Goal: Information Seeking & Learning: Find specific fact

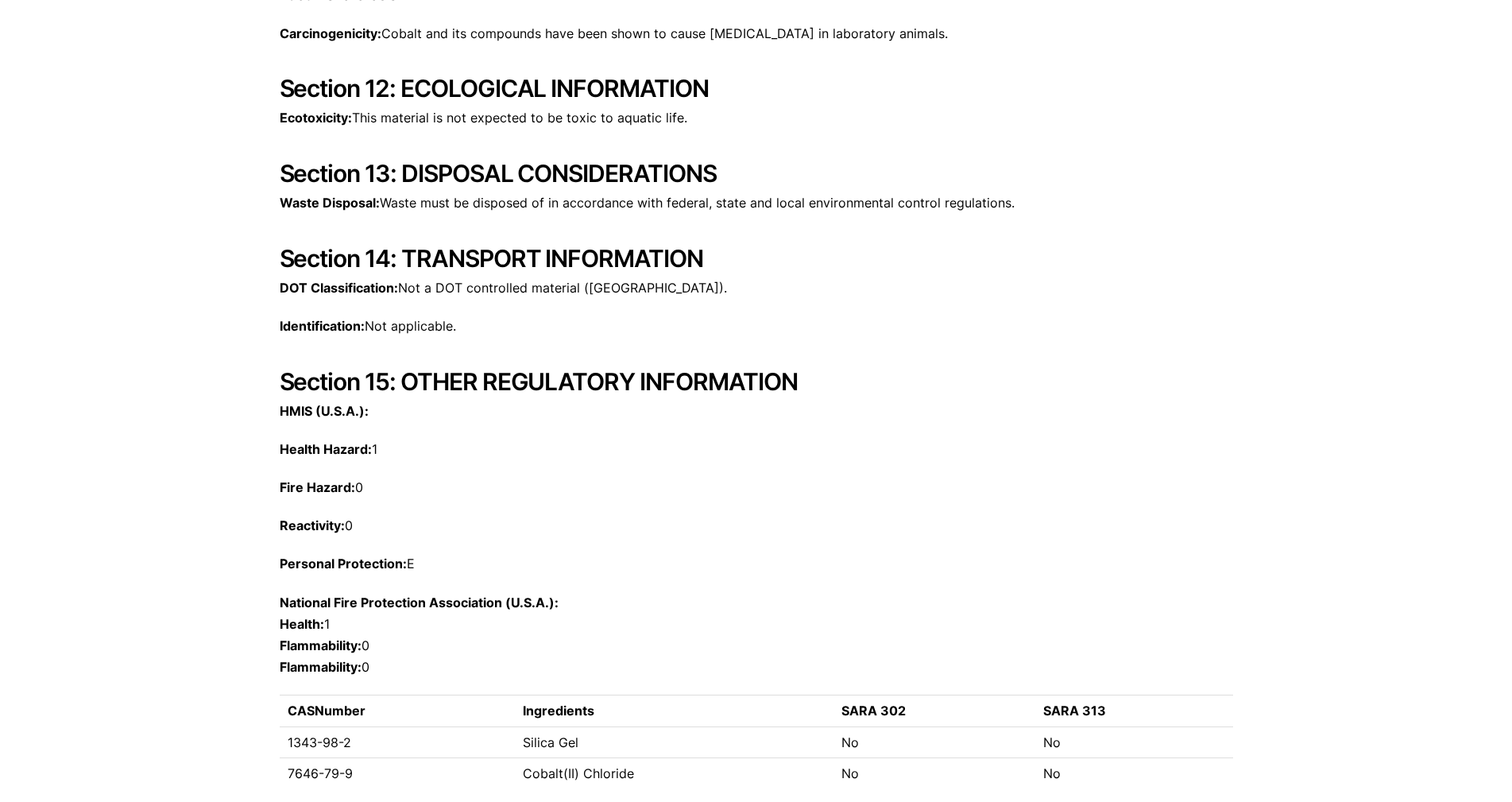
click at [1077, 182] on h2 "Section 13: DISPOSAL CONSIDERATIONS" at bounding box center [756, 172] width 954 height 28
click at [1043, 186] on h2 "Section 13: DISPOSAL CONSIDERATIONS" at bounding box center [756, 172] width 954 height 28
click at [1020, 194] on p "Waste Disposal: Waste must be disposed of in accordance with federal, state and…" at bounding box center [756, 203] width 954 height 21
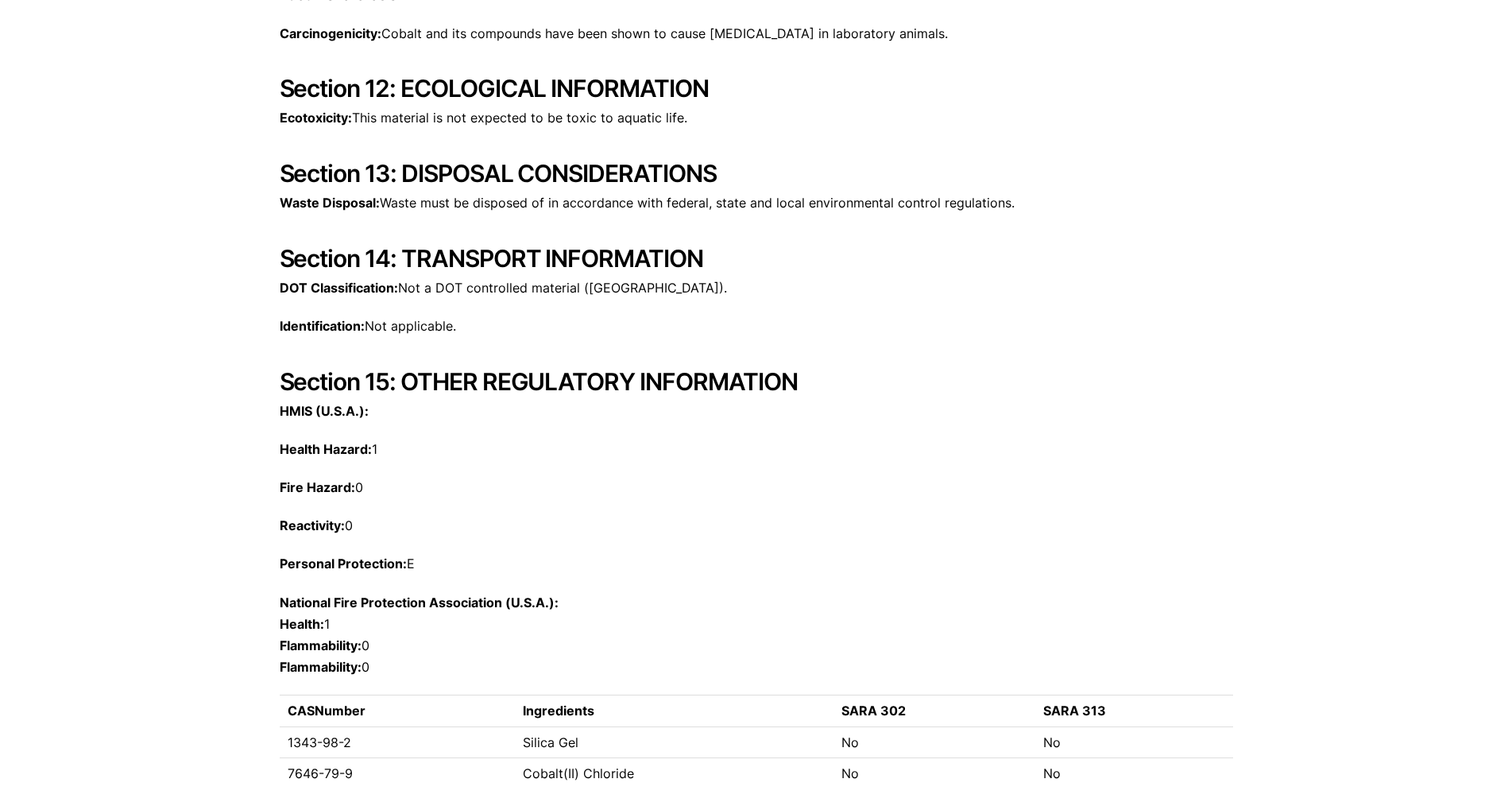
click at [1020, 194] on p "Waste Disposal: Waste must be disposed of in accordance with federal, state and…" at bounding box center [756, 203] width 954 height 21
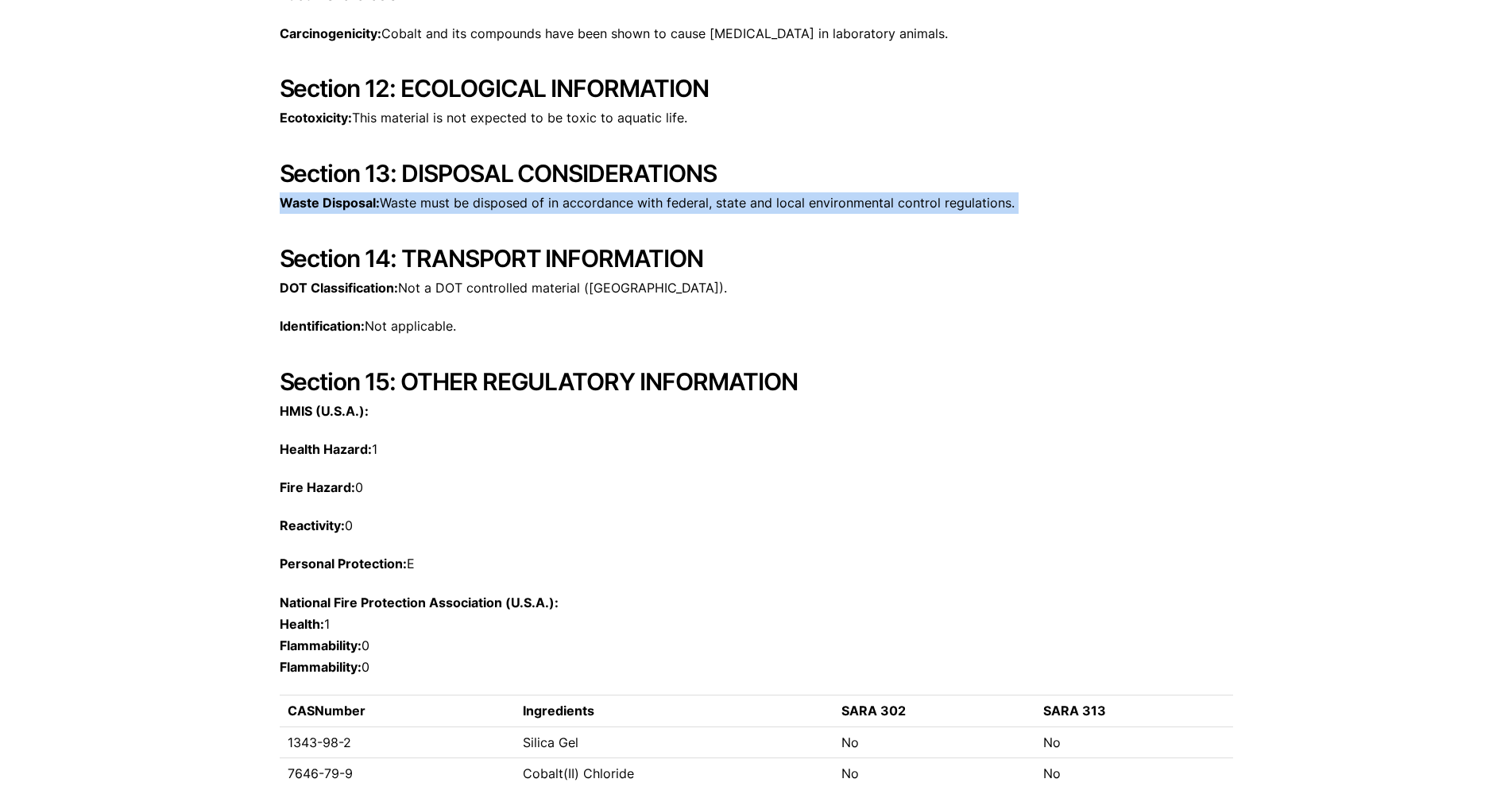
click at [1020, 194] on p "Waste Disposal: Waste must be disposed of in accordance with federal, state and…" at bounding box center [756, 203] width 954 height 21
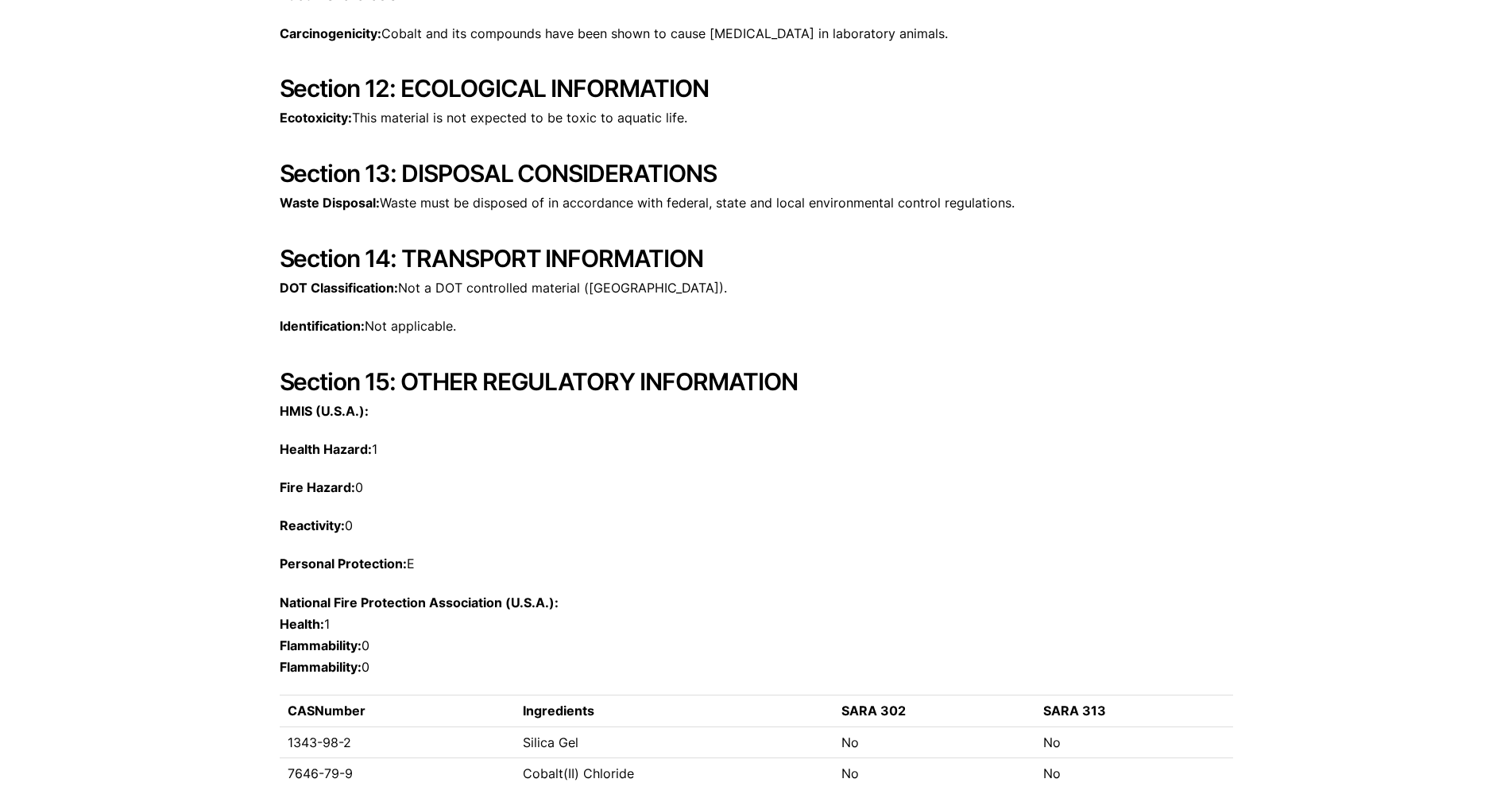
click at [997, 187] on h2 "Section 13: DISPOSAL CONSIDERATIONS" at bounding box center [756, 172] width 954 height 28
